Goal: Transaction & Acquisition: Purchase product/service

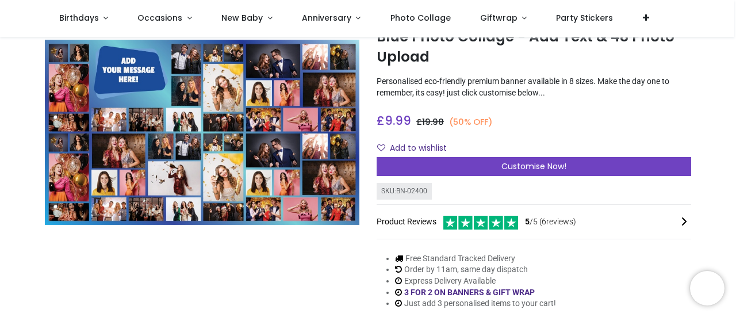
scroll to position [117, 0]
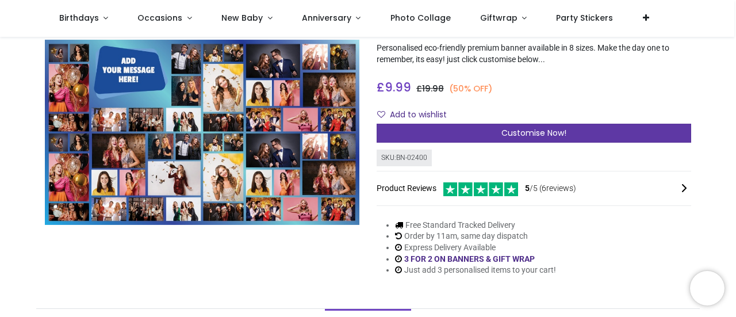
click at [516, 139] on div "Customise Now!" at bounding box center [534, 134] width 314 height 20
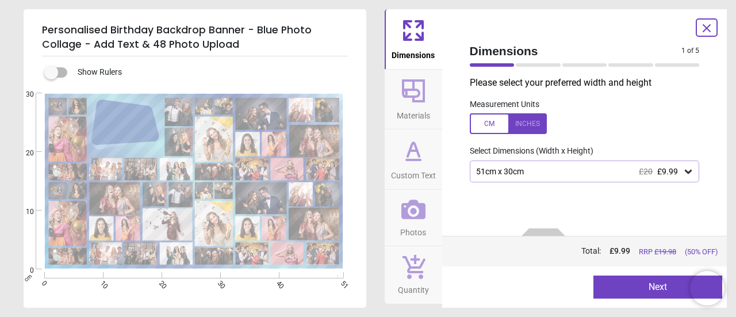
click at [685, 173] on icon at bounding box center [687, 171] width 11 height 11
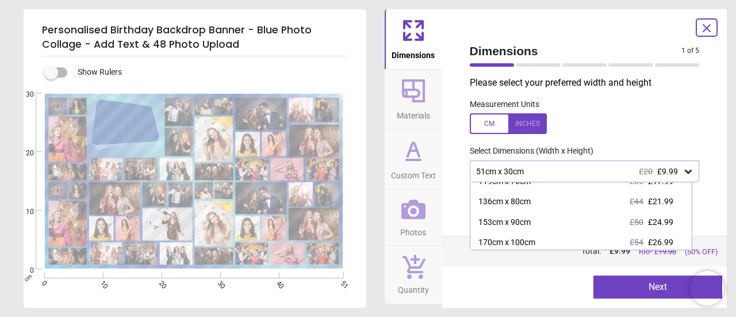
scroll to position [96, 0]
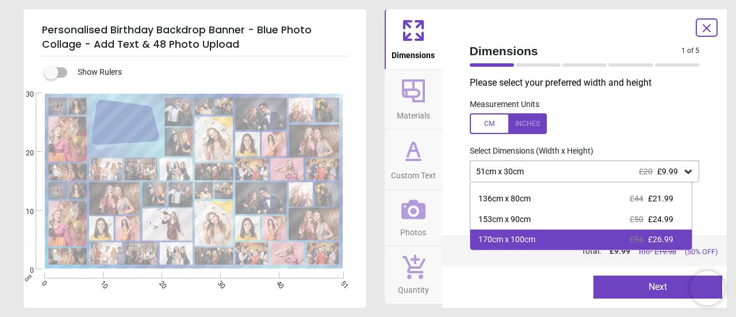
click at [624, 236] on div "170cm x 100cm £54 £26.99" at bounding box center [581, 239] width 222 height 21
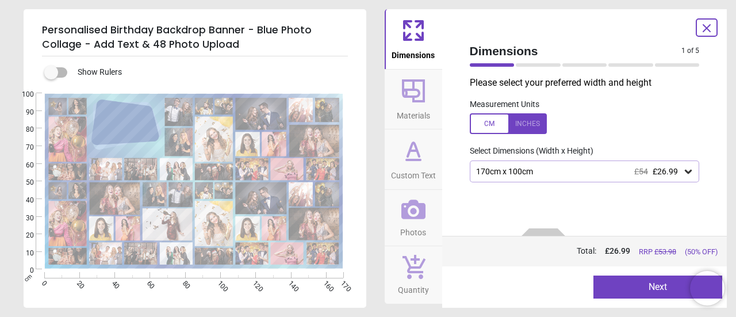
click at [429, 105] on span "Materials" at bounding box center [413, 113] width 33 height 17
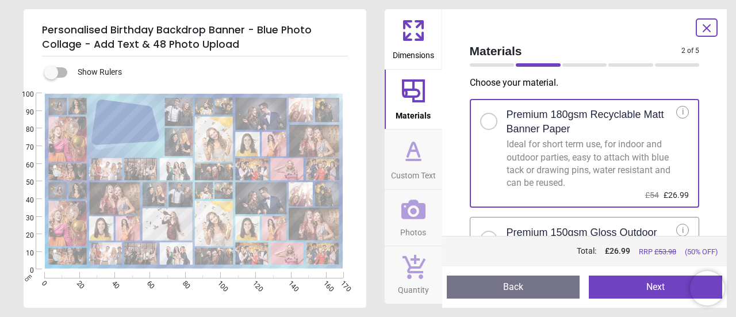
click at [420, 154] on icon at bounding box center [414, 151] width 28 height 28
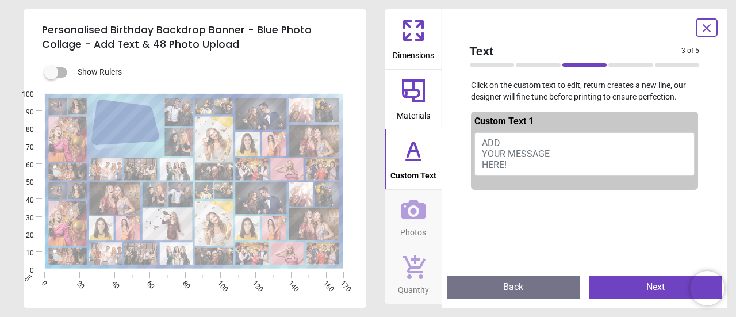
click at [519, 161] on button "ADD YOUR MESSAGE HERE!" at bounding box center [584, 154] width 221 height 44
click at [492, 139] on span "ADD YOUR MESSAGE HERE!" at bounding box center [516, 153] width 68 height 33
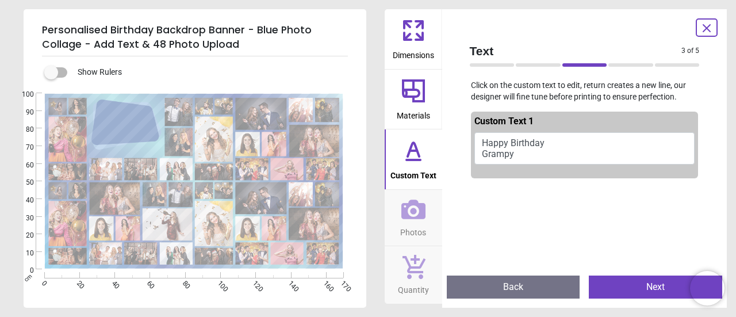
click at [508, 142] on button "Happy Birthday Grampy" at bounding box center [584, 148] width 221 height 32
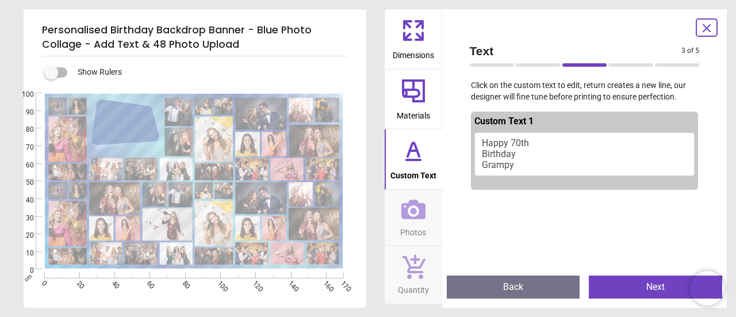
click at [150, 128] on textarea "**********" at bounding box center [123, 122] width 57 height 35
type textarea "**********"
click at [616, 65] on div at bounding box center [630, 64] width 45 height 3
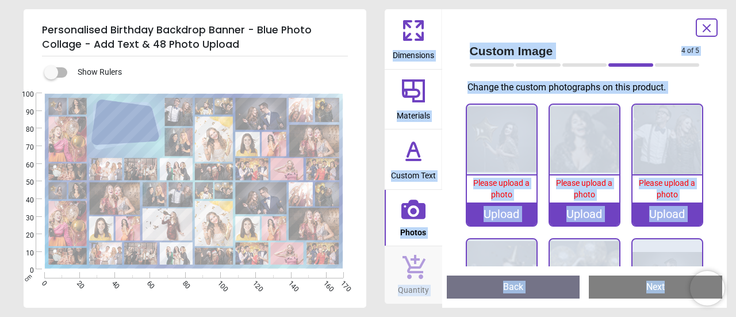
drag, startPoint x: 585, startPoint y: 63, endPoint x: 599, endPoint y: 63, distance: 14.4
click at [496, 150] on img at bounding box center [502, 140] width 70 height 70
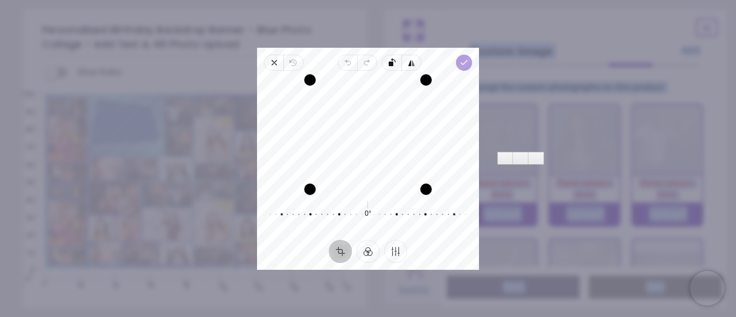
click at [466, 66] on icon "button" at bounding box center [463, 62] width 9 height 9
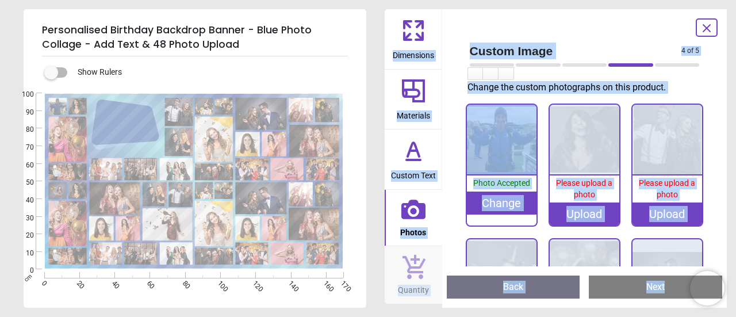
click at [579, 151] on img at bounding box center [585, 140] width 70 height 70
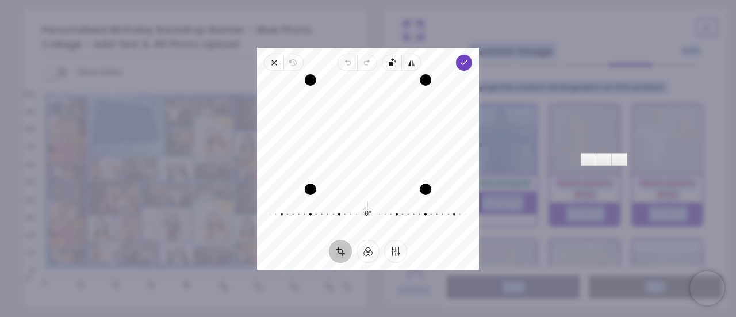
drag, startPoint x: 356, startPoint y: 128, endPoint x: 356, endPoint y: 121, distance: 6.3
click at [356, 121] on div "Recenter" at bounding box center [368, 134] width 204 height 109
click at [463, 64] on polyline "button" at bounding box center [464, 62] width 6 height 4
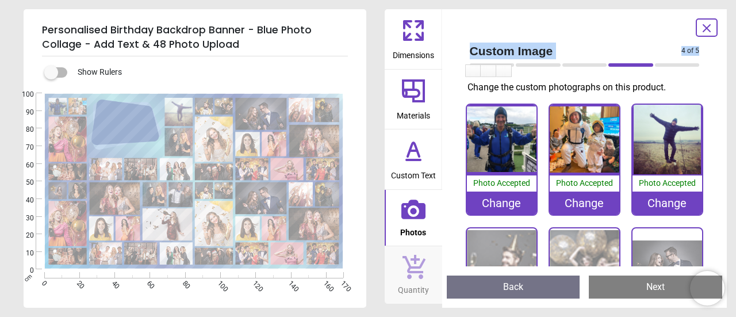
scroll to position [117, 0]
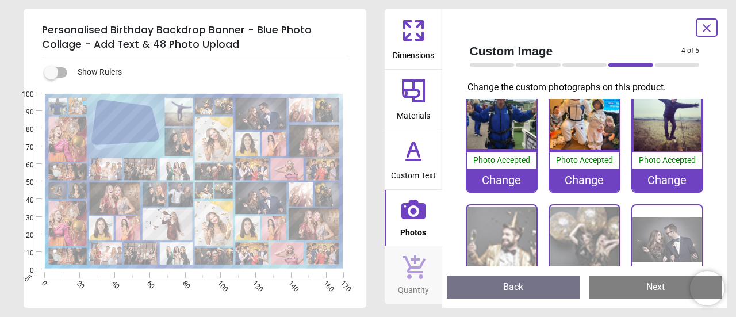
scroll to position [35, 0]
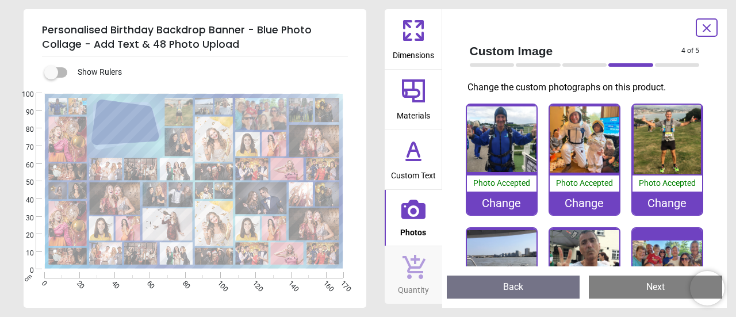
scroll to position [172, 0]
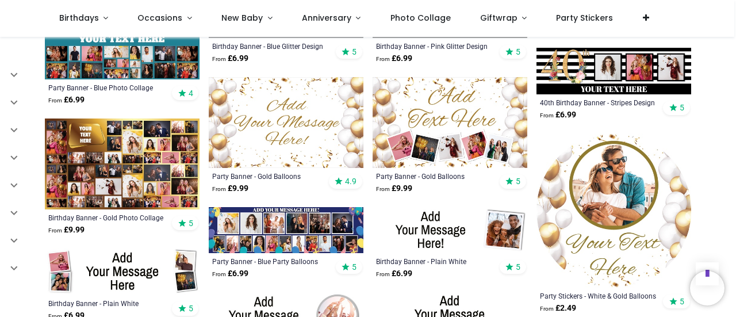
scroll to position [1011, 0]
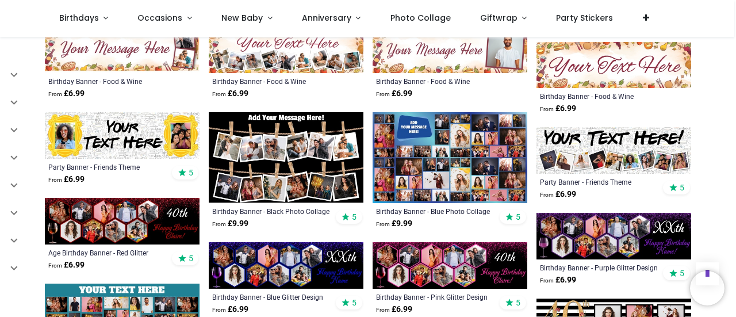
scroll to position [731, 0]
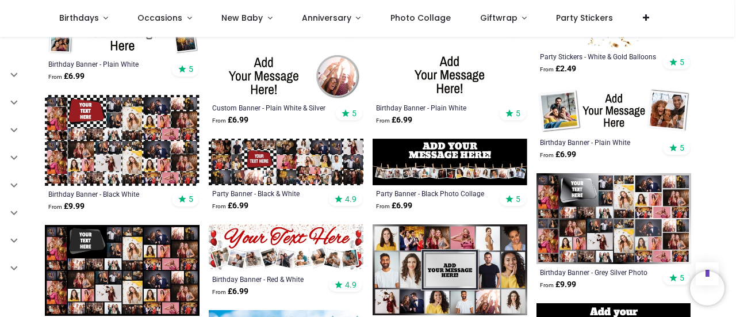
scroll to position [1268, 0]
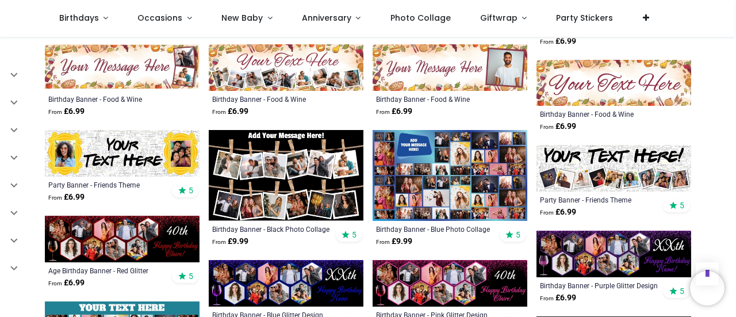
scroll to position [743, 0]
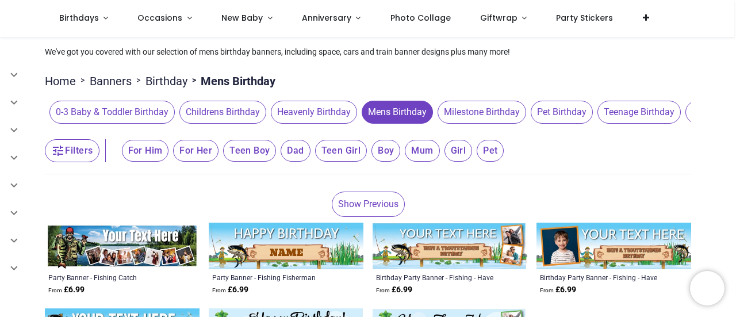
scroll to position [57, 0]
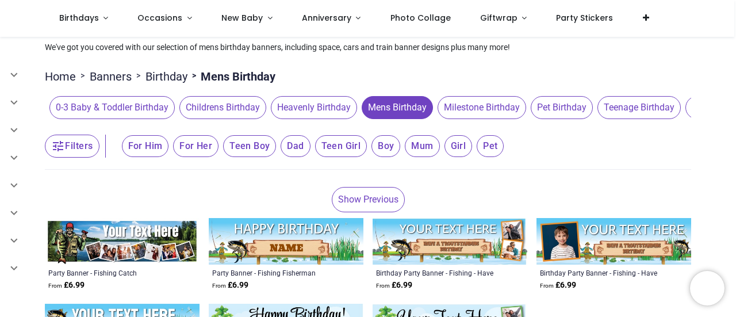
click at [484, 112] on span "Milestone Birthday" at bounding box center [482, 107] width 89 height 23
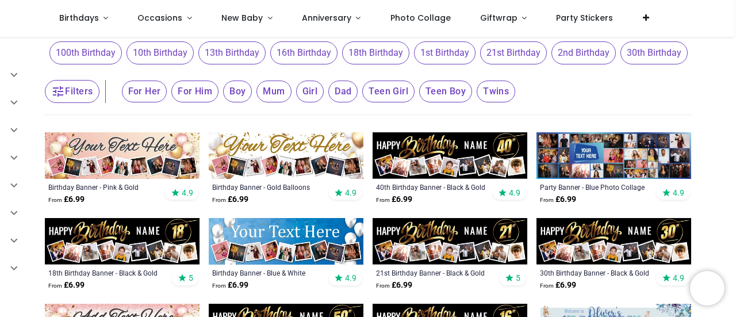
scroll to position [113, 0]
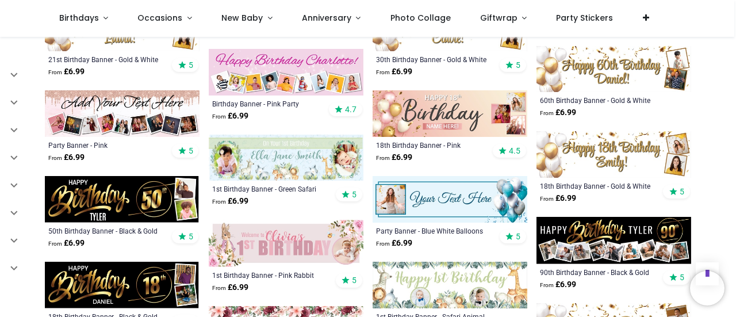
scroll to position [971, 0]
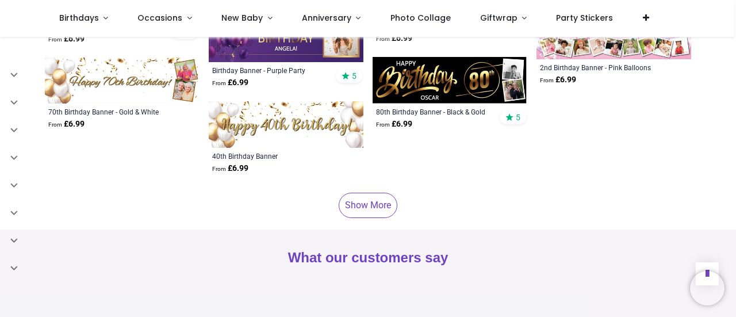
scroll to position [1942, 0]
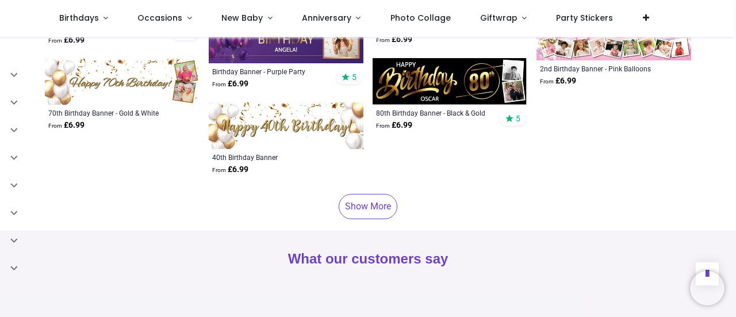
click at [386, 203] on link "Show More" at bounding box center [368, 206] width 59 height 25
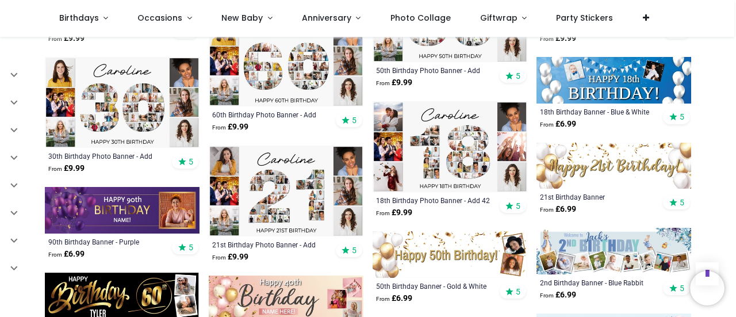
scroll to position [2262, 0]
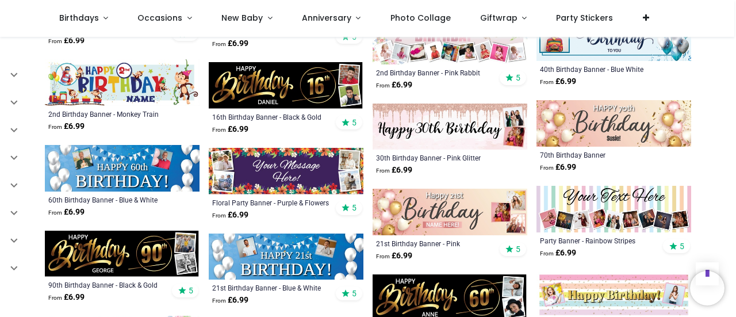
scroll to position [2638, 0]
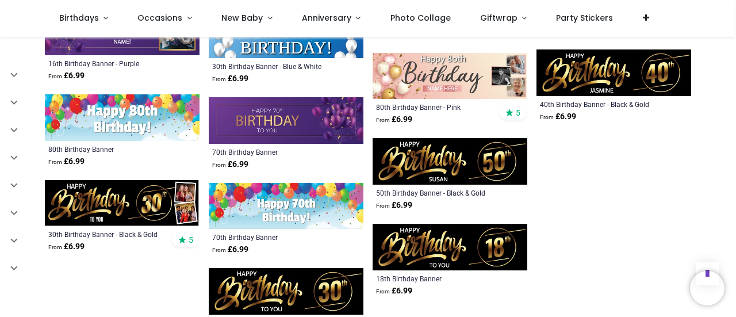
scroll to position [3862, 0]
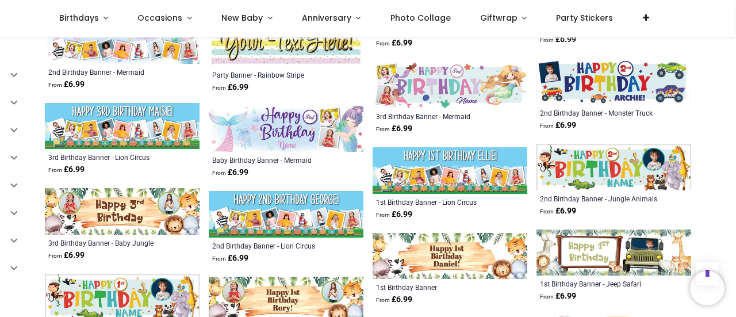
scroll to position [4452, 0]
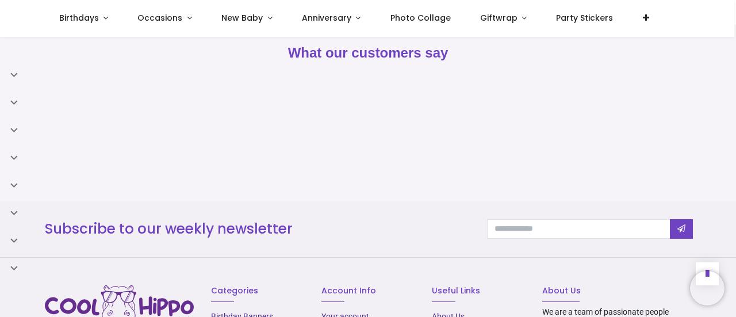
scroll to position [5124, 0]
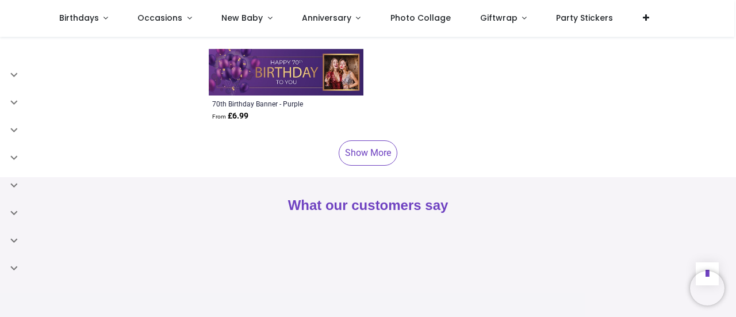
click at [371, 159] on link "Show More" at bounding box center [368, 152] width 59 height 25
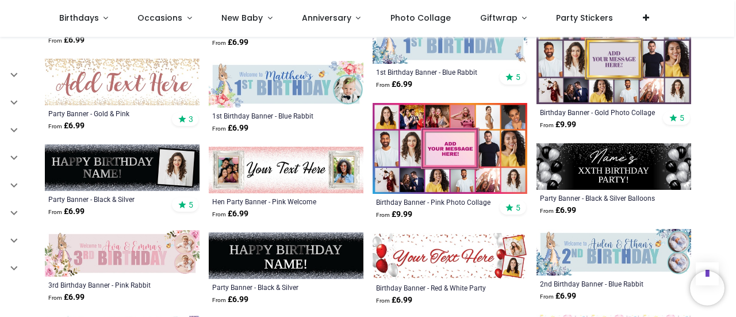
scroll to position [6052, 0]
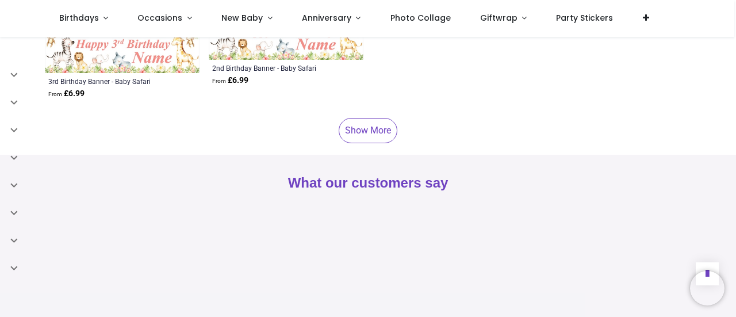
scroll to position [7123, 0]
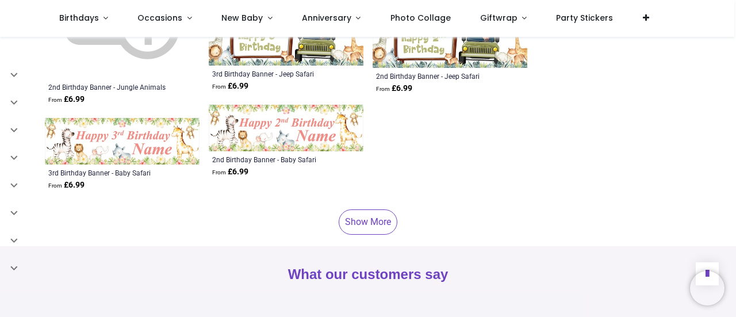
drag, startPoint x: 370, startPoint y: 98, endPoint x: 360, endPoint y: 225, distance: 126.9
click at [360, 225] on link "Show More" at bounding box center [368, 221] width 59 height 25
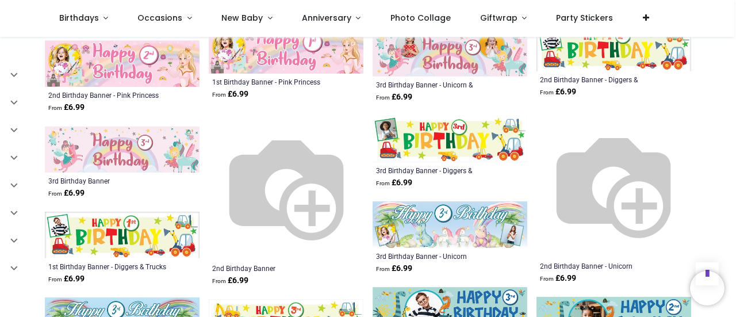
scroll to position [7547, 0]
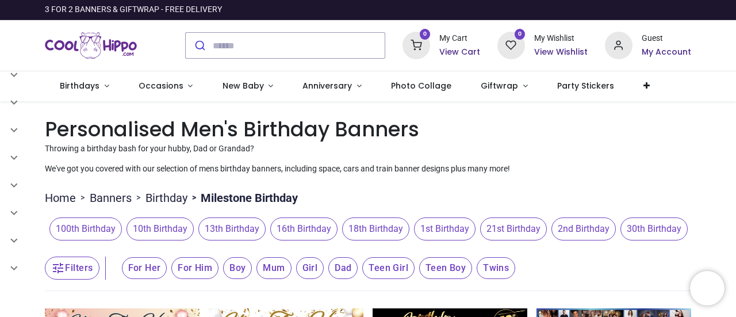
click at [159, 195] on link "Birthday" at bounding box center [166, 198] width 42 height 16
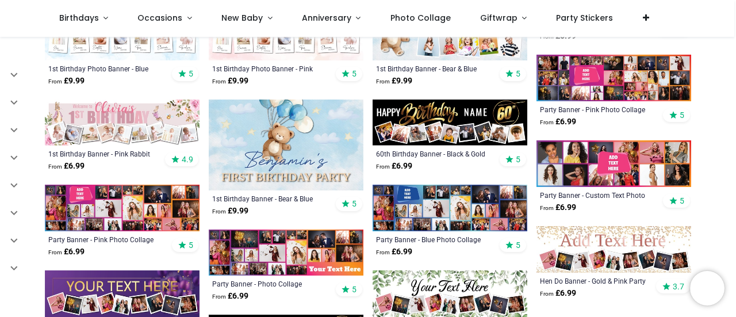
scroll to position [574, 0]
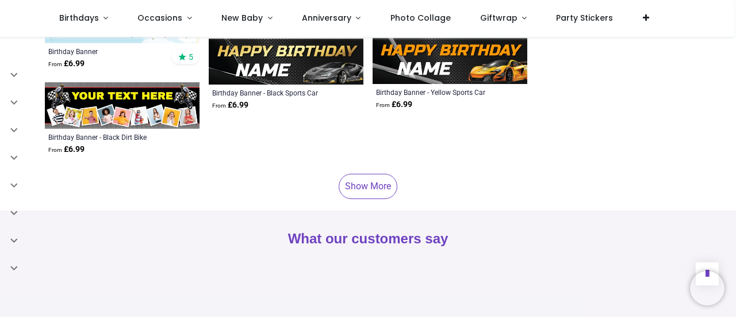
scroll to position [2617, 0]
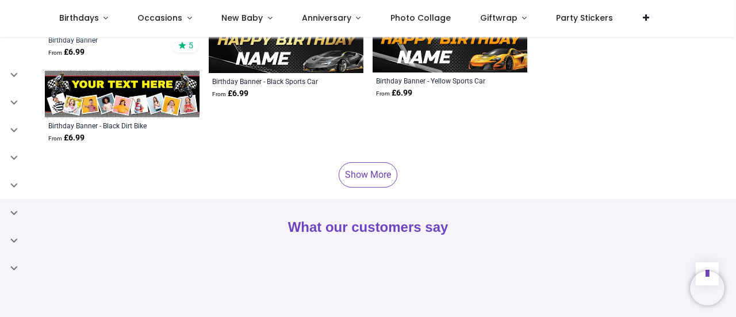
click at [375, 175] on link "Show More" at bounding box center [368, 174] width 59 height 25
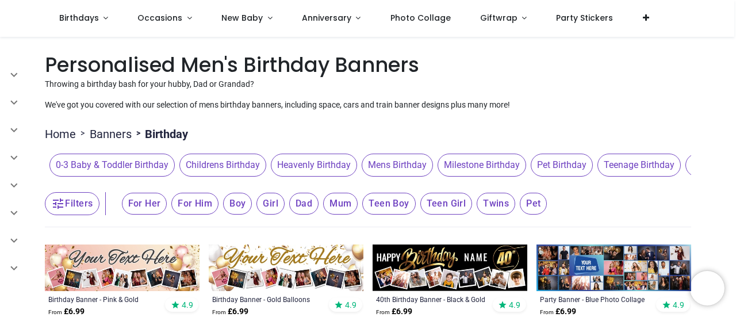
scroll to position [49, 0]
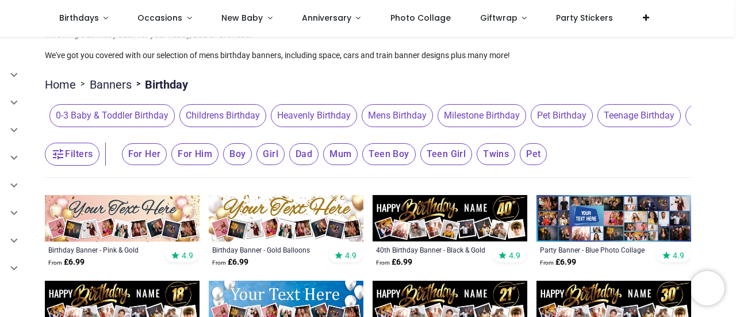
click at [394, 117] on span "Mens Birthday" at bounding box center [397, 115] width 71 height 23
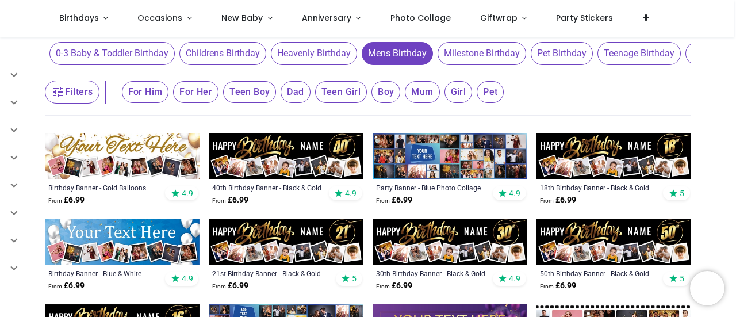
scroll to position [109, 0]
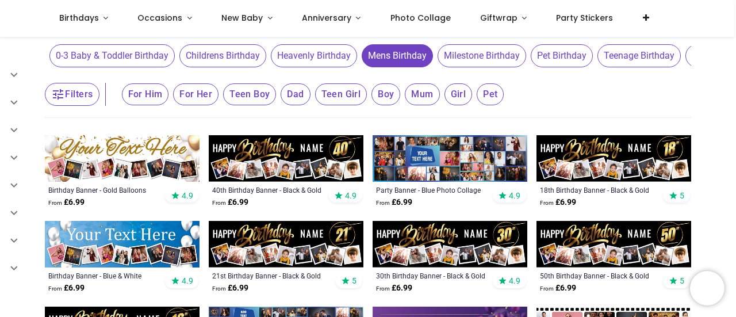
click at [452, 155] on img at bounding box center [450, 158] width 155 height 47
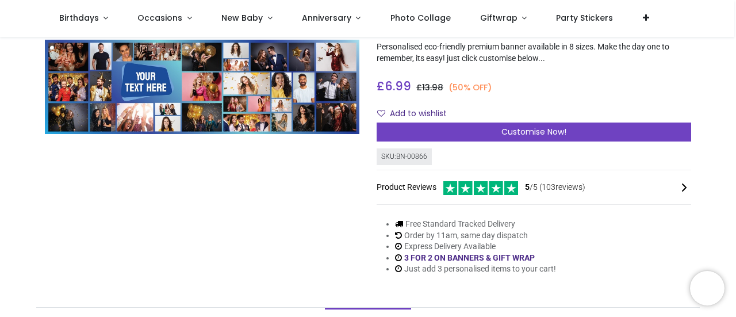
scroll to position [85, 0]
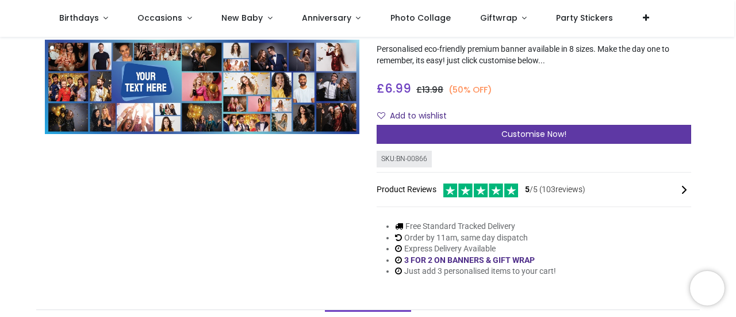
click at [442, 132] on div "Customise Now!" at bounding box center [534, 135] width 314 height 20
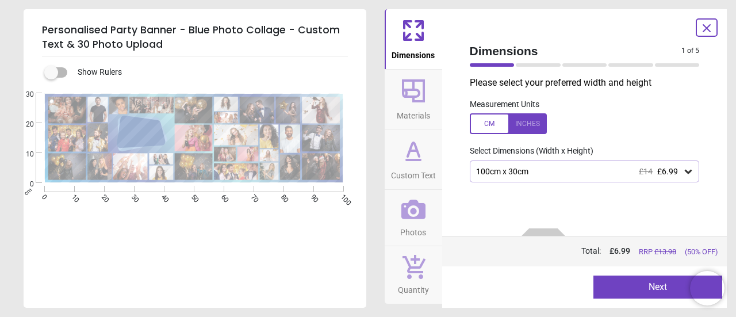
click at [547, 174] on div "100cm x 30cm £14 £6.99" at bounding box center [579, 172] width 208 height 10
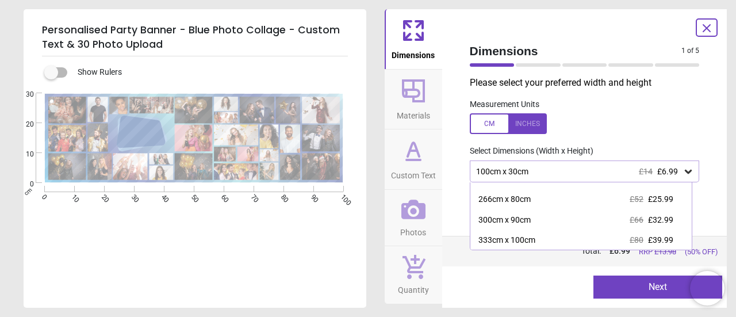
scroll to position [96, 0]
click at [557, 221] on div "300cm x 90cm £66 £32.99" at bounding box center [581, 219] width 222 height 21
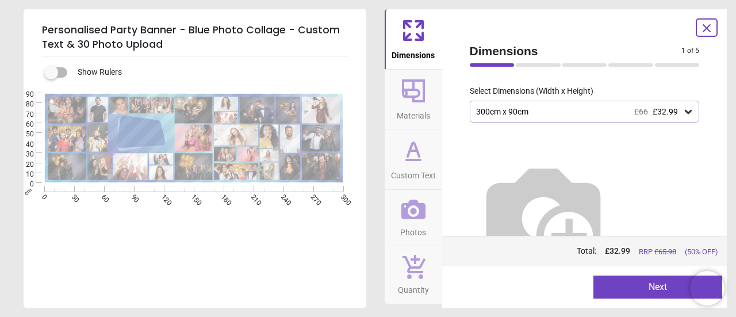
scroll to position [67, 0]
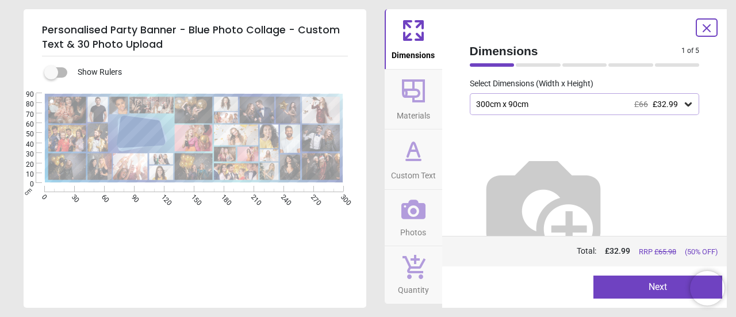
click at [624, 105] on div "300cm x 90cm £66 £32.99" at bounding box center [579, 104] width 208 height 10
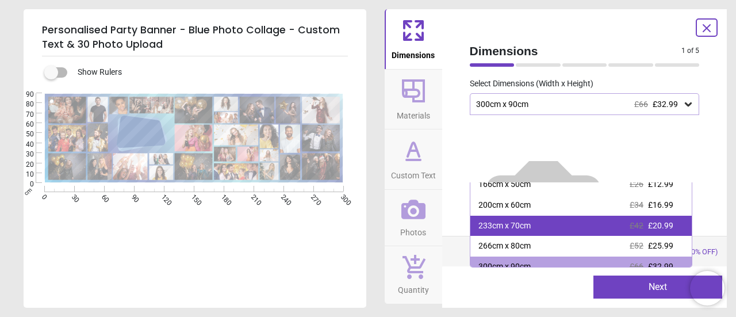
scroll to position [44, 0]
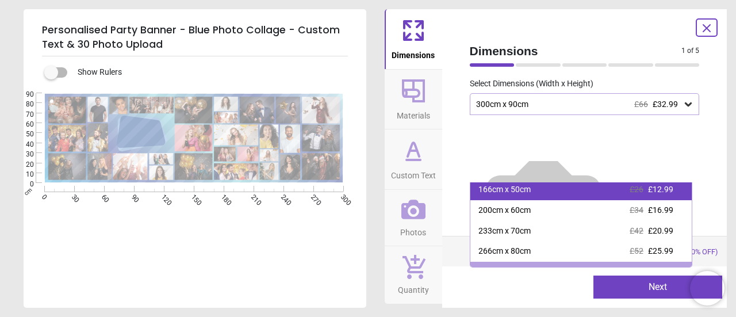
click at [621, 190] on div "166cm x 50cm £26 £12.99" at bounding box center [581, 189] width 222 height 21
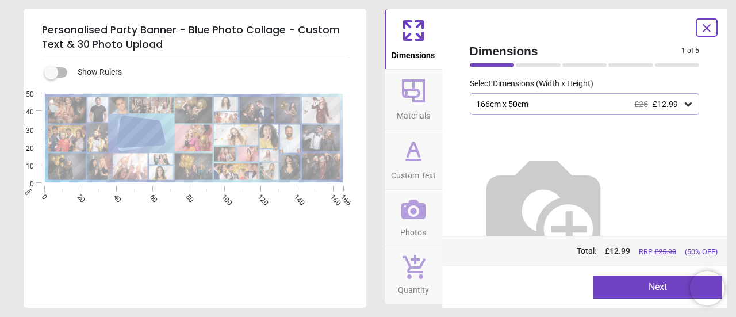
click at [630, 107] on div "166cm x 50cm £26 £12.99" at bounding box center [579, 104] width 208 height 10
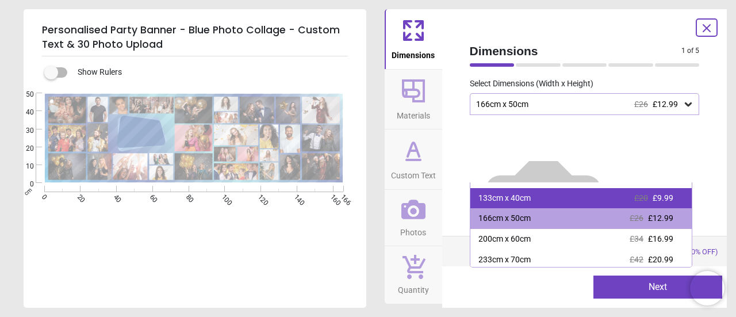
scroll to position [21, 0]
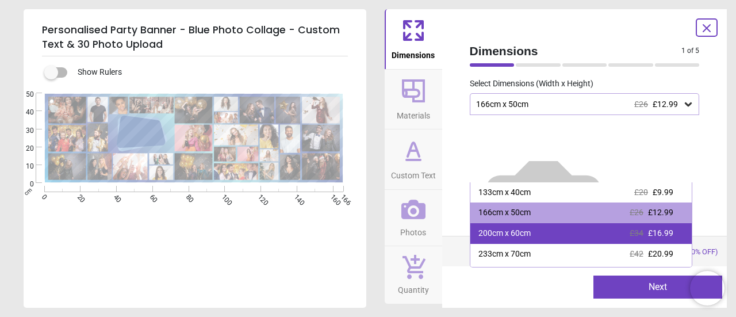
click at [571, 232] on div "200cm x 60cm £34 £16.99" at bounding box center [581, 233] width 222 height 21
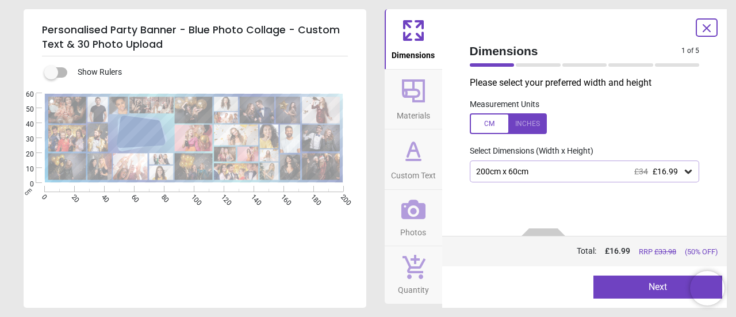
drag, startPoint x: 356, startPoint y: 24, endPoint x: 289, endPoint y: 266, distance: 251.8
click at [289, 266] on div "E" at bounding box center [194, 251] width 340 height 317
click at [415, 99] on icon at bounding box center [414, 91] width 28 height 28
